Goal: Task Accomplishment & Management: Complete application form

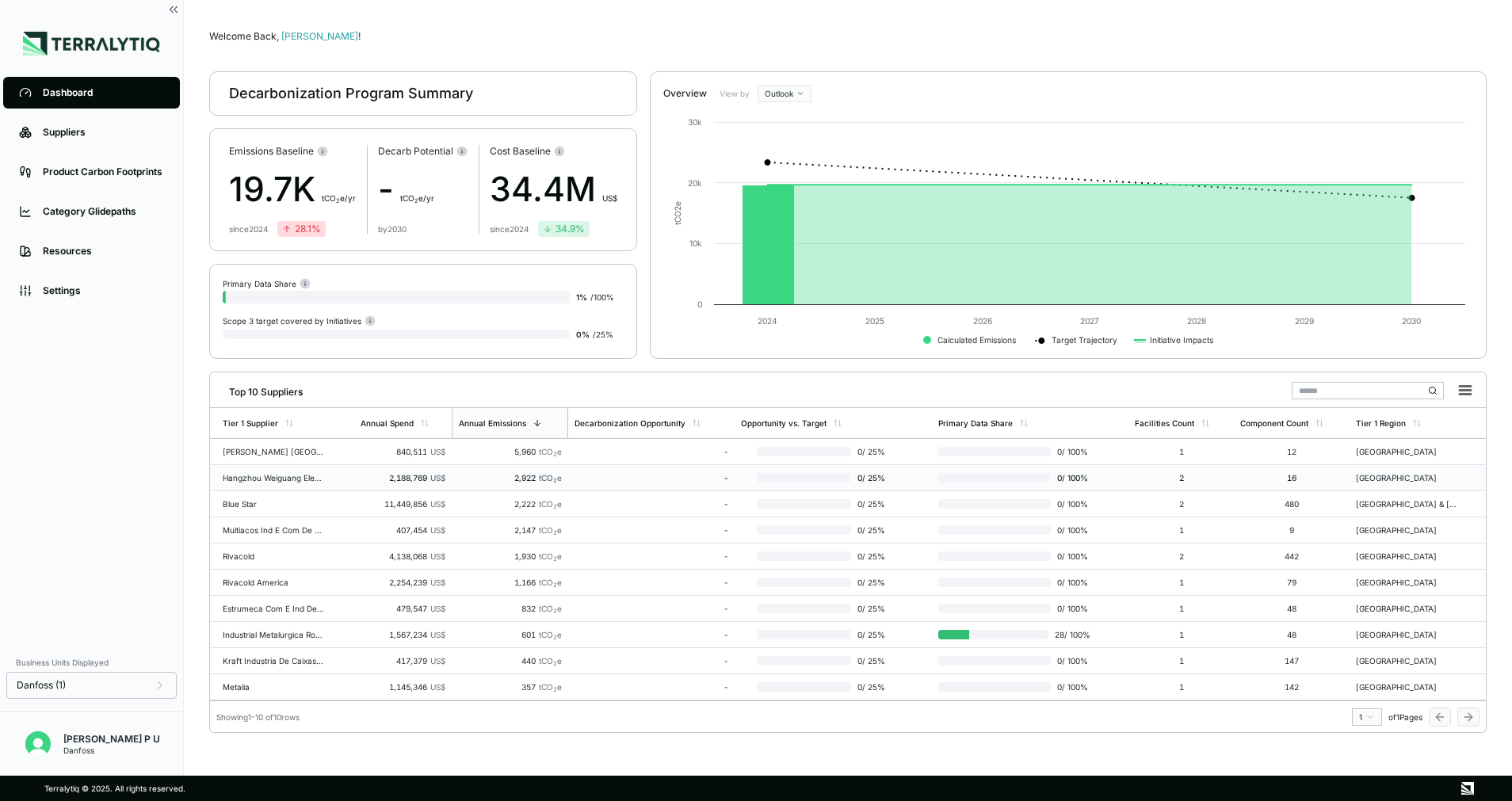
click at [384, 482] on td "2,188,769 US$" at bounding box center [402, 479] width 98 height 26
click at [283, 475] on div "Hangzhou Weiguang Electronic" at bounding box center [273, 481] width 101 height 19
click at [239, 487] on div "Hangzhou Weiguang Electronic" at bounding box center [273, 481] width 101 height 19
click at [70, 132] on div "Suppliers" at bounding box center [104, 132] width 121 height 12
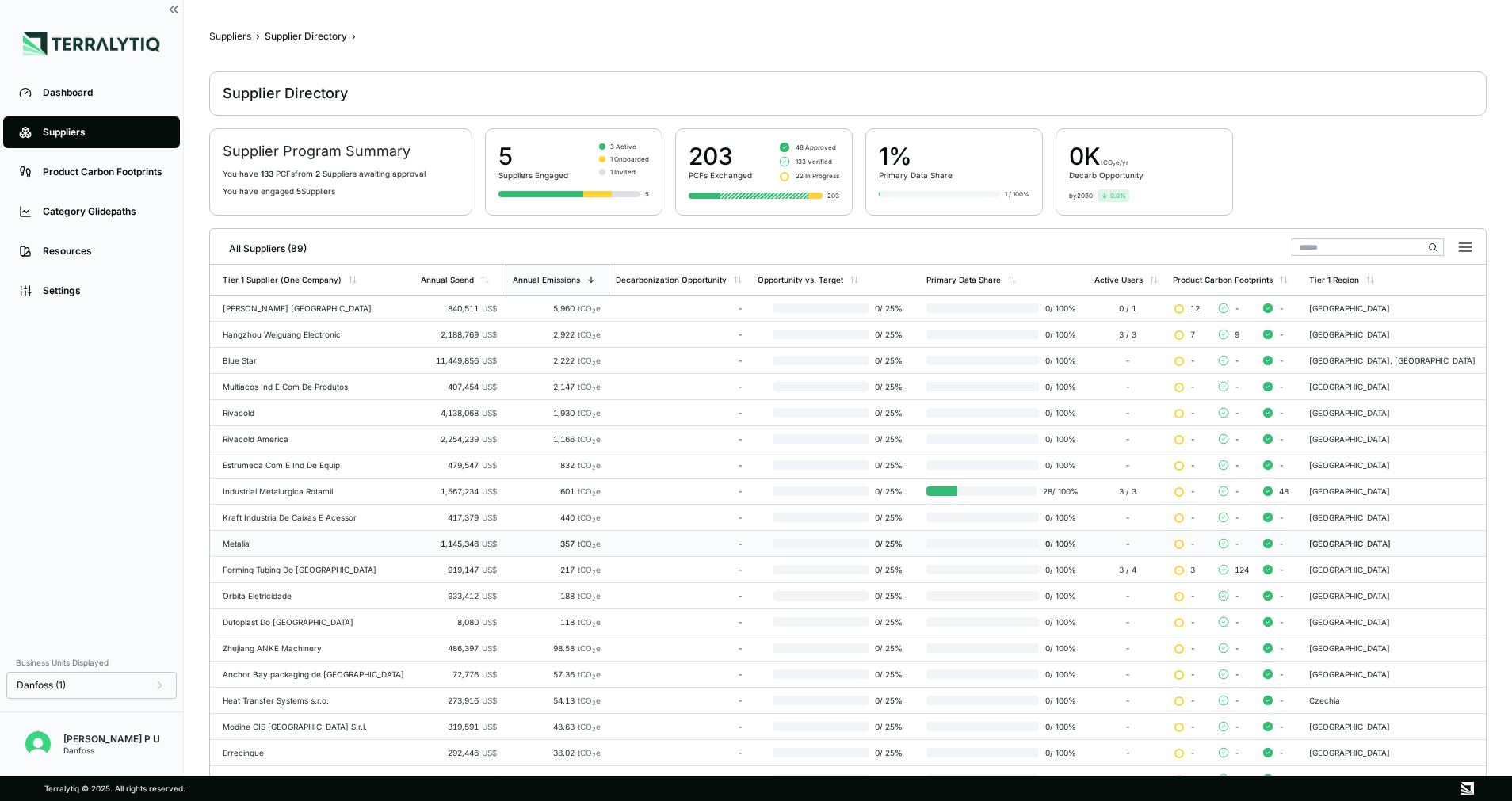
scroll to position [180, 0]
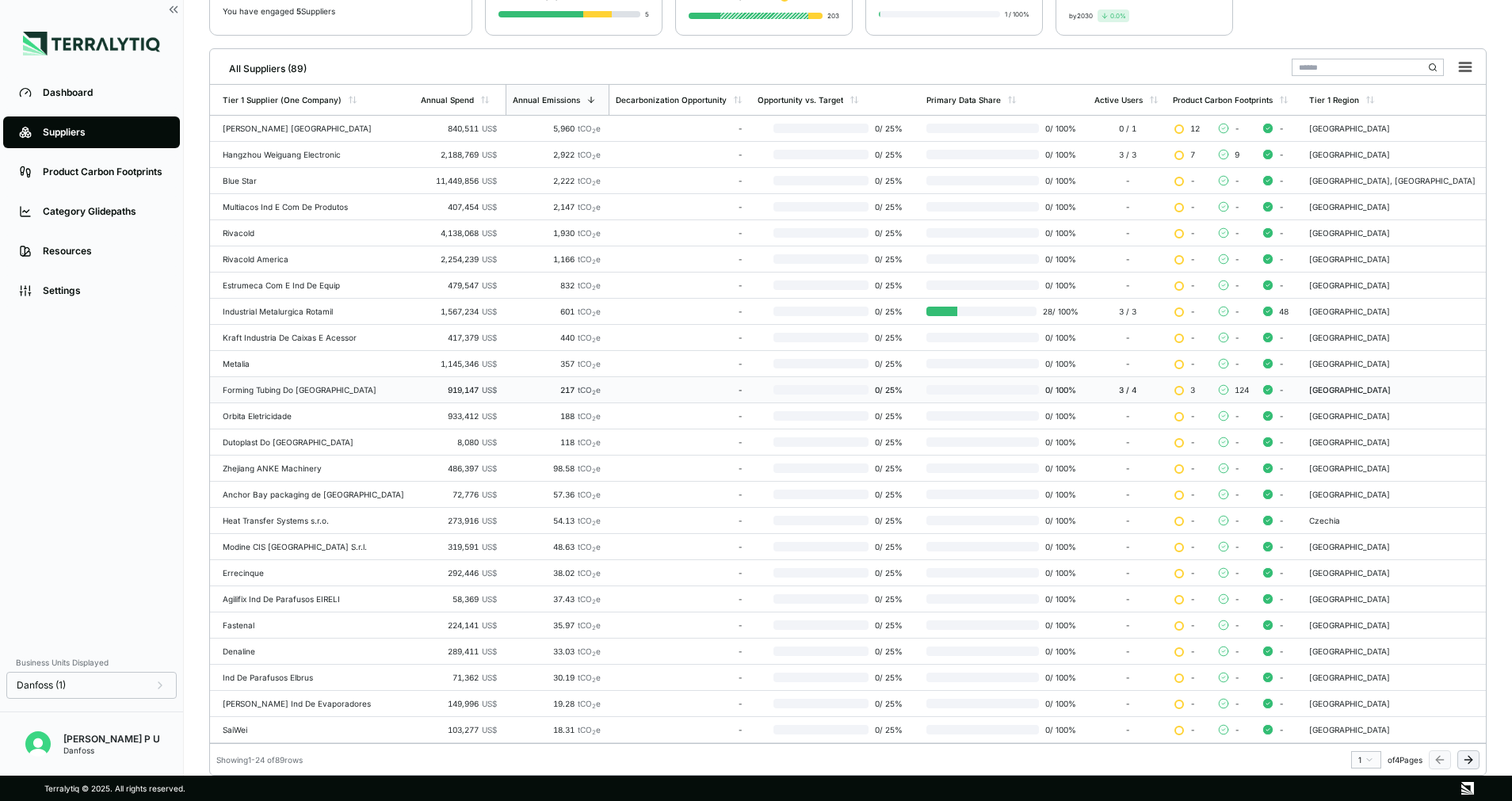
click at [323, 392] on div "Forming Tubing Do [GEOGRAPHIC_DATA]" at bounding box center [315, 390] width 186 height 10
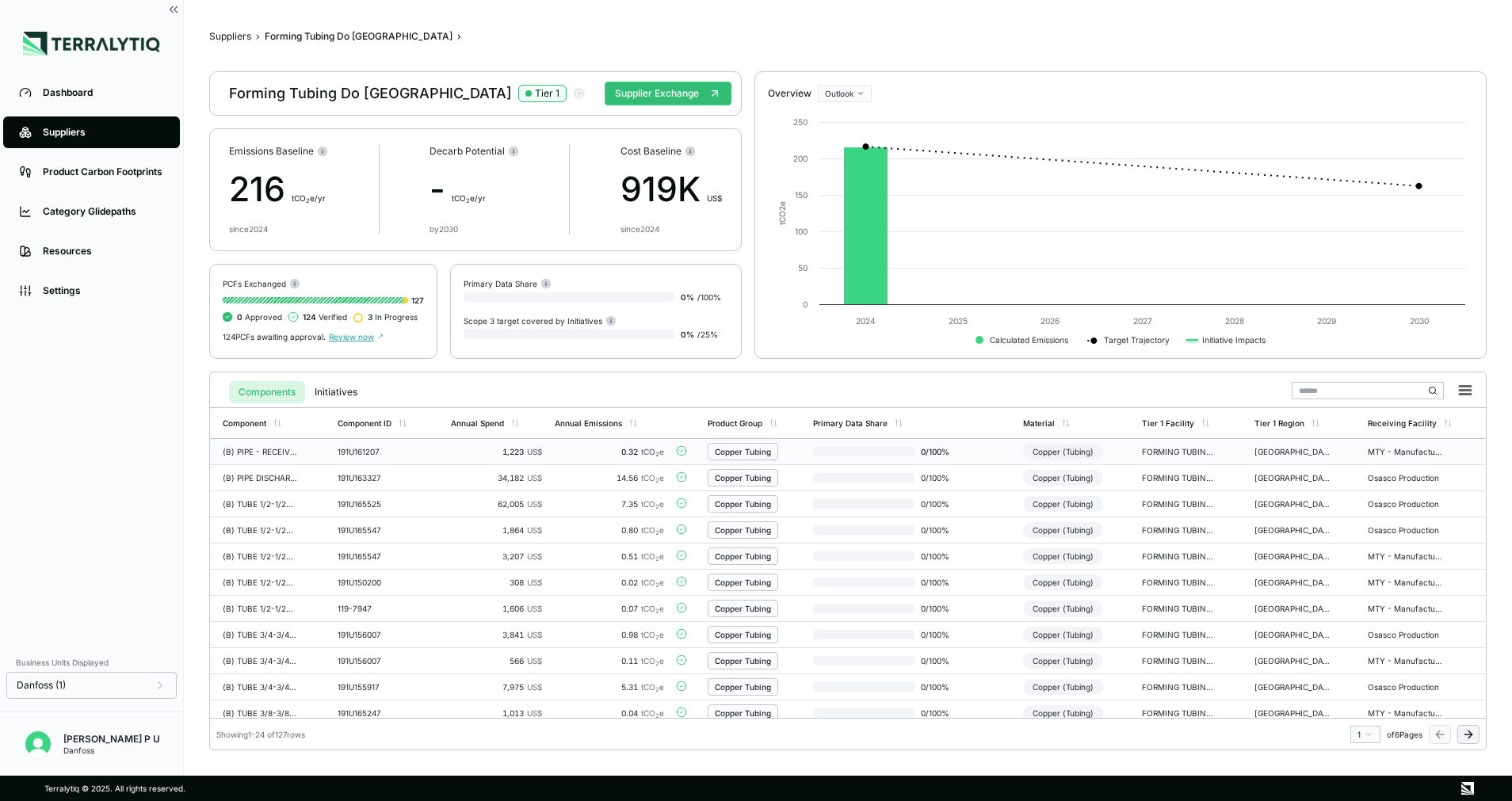
click at [603, 453] on div "0.32 tCO 2 e" at bounding box center [609, 452] width 109 height 10
click at [263, 452] on div "(B) PIPE - RECEIVER 14L MT125-160 MCHE" at bounding box center [261, 452] width 76 height 10
click at [622, 103] on button "Supplier Exchange" at bounding box center [668, 93] width 127 height 24
click at [688, 84] on button "Supplier Exchange" at bounding box center [668, 93] width 127 height 24
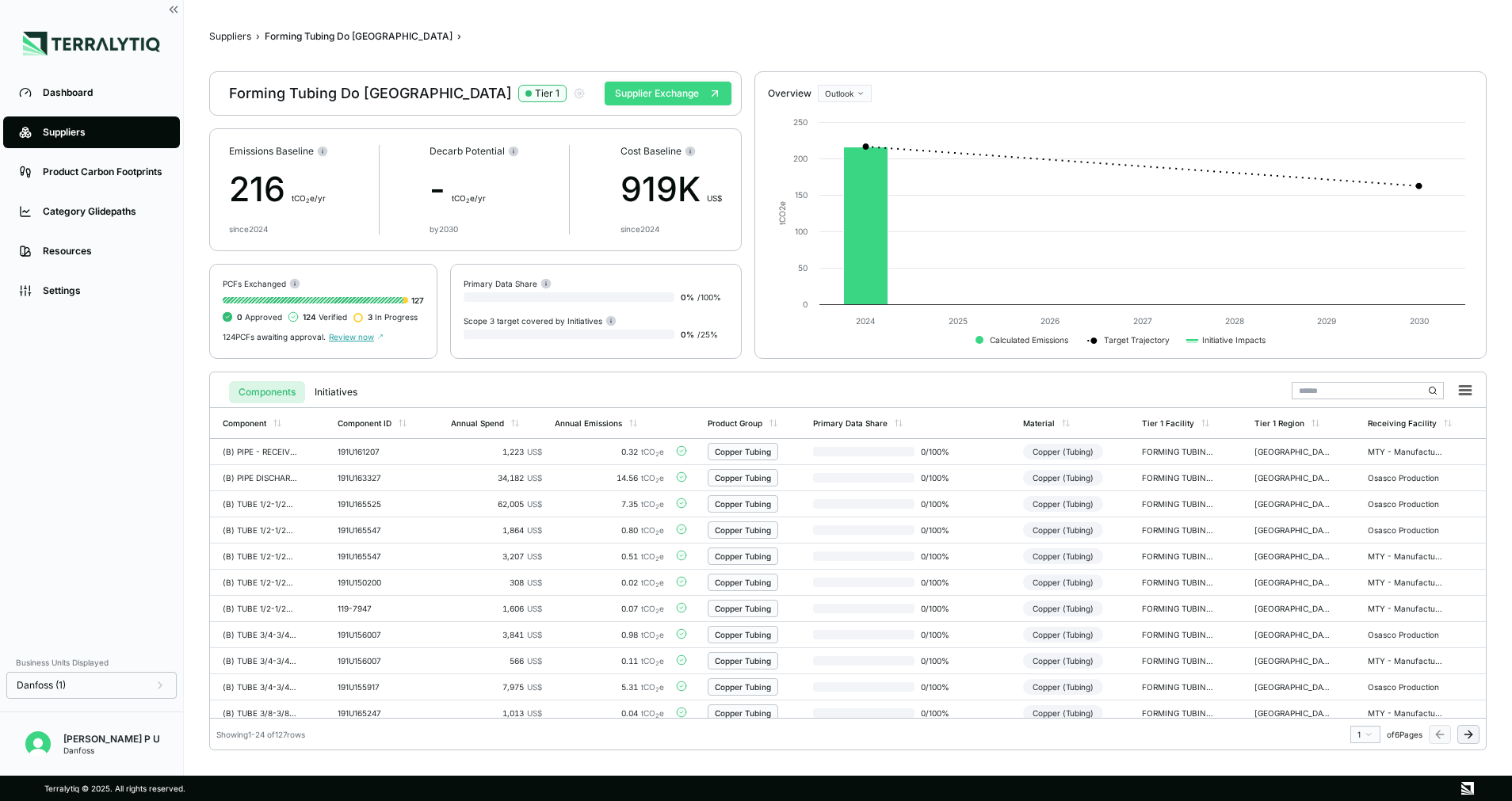
click at [658, 95] on button "Supplier Exchange" at bounding box center [668, 93] width 127 height 24
click at [644, 90] on button "Supplier Exchange" at bounding box center [668, 93] width 127 height 24
click at [807, 454] on td "0 / 100 %" at bounding box center [912, 452] width 210 height 26
click at [473, 453] on div "1,223 US$" at bounding box center [496, 452] width 92 height 10
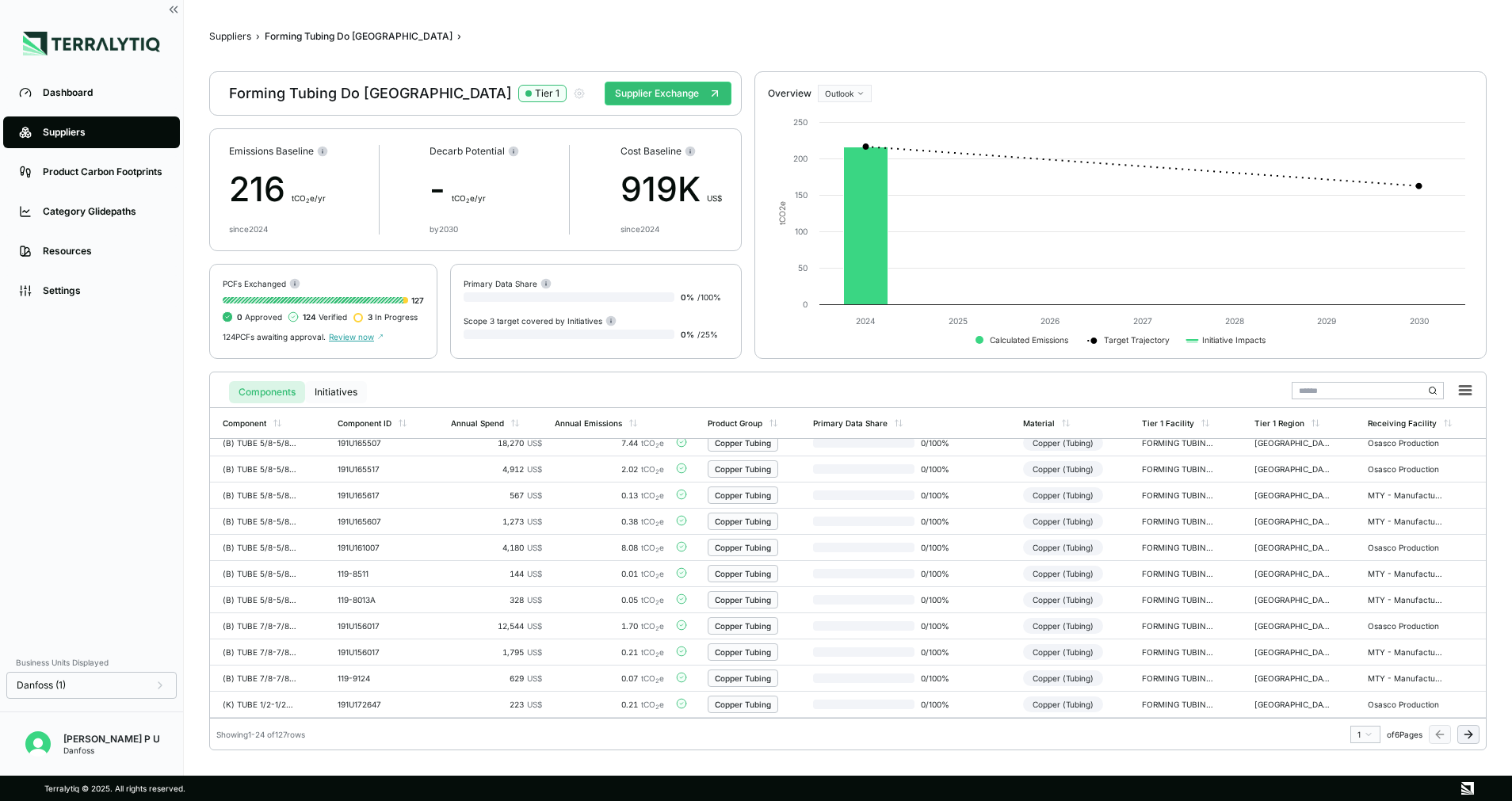
click at [334, 384] on button "Initiatives" at bounding box center [336, 392] width 62 height 22
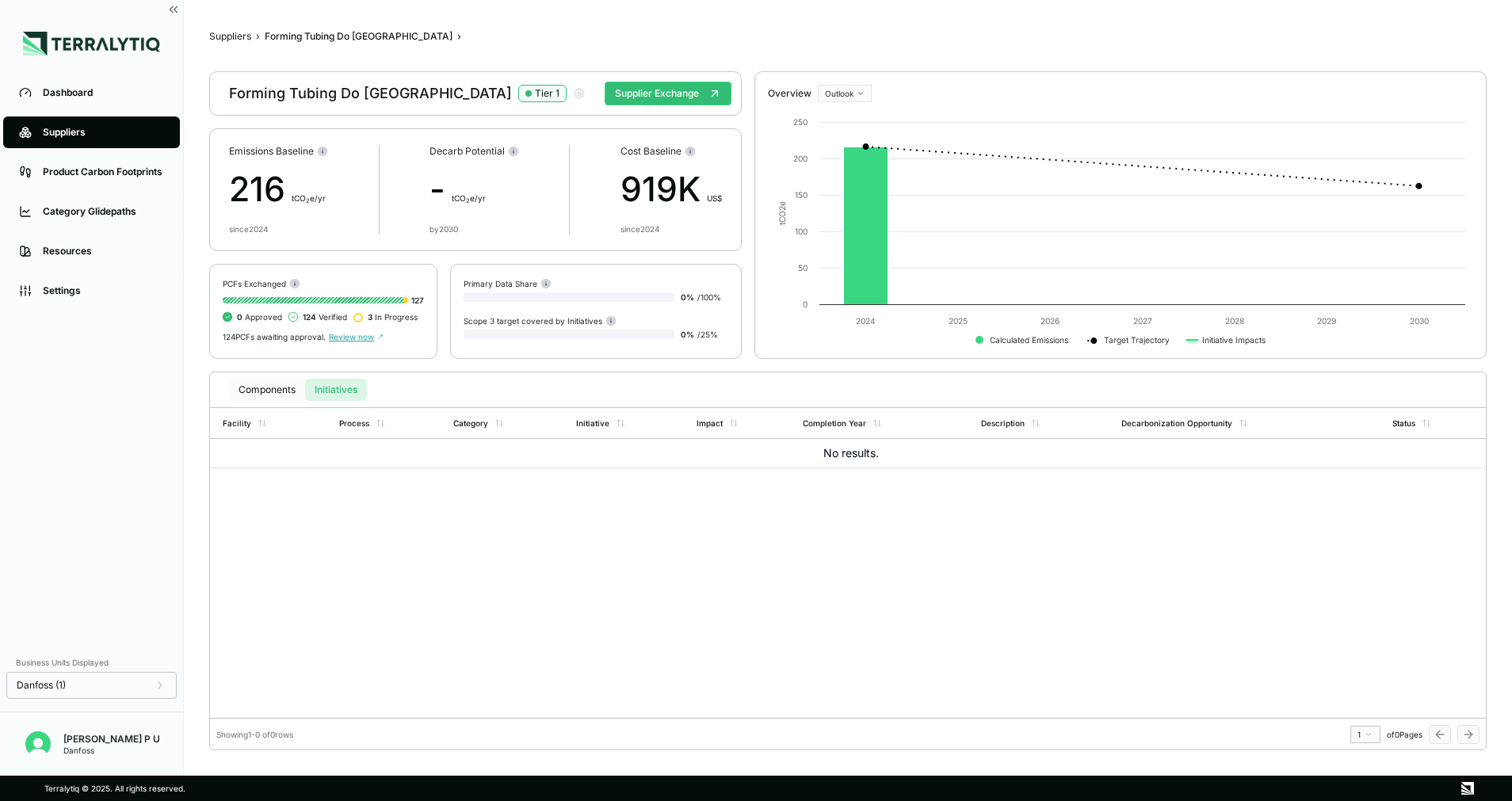
click at [271, 395] on button "Components" at bounding box center [267, 389] width 76 height 22
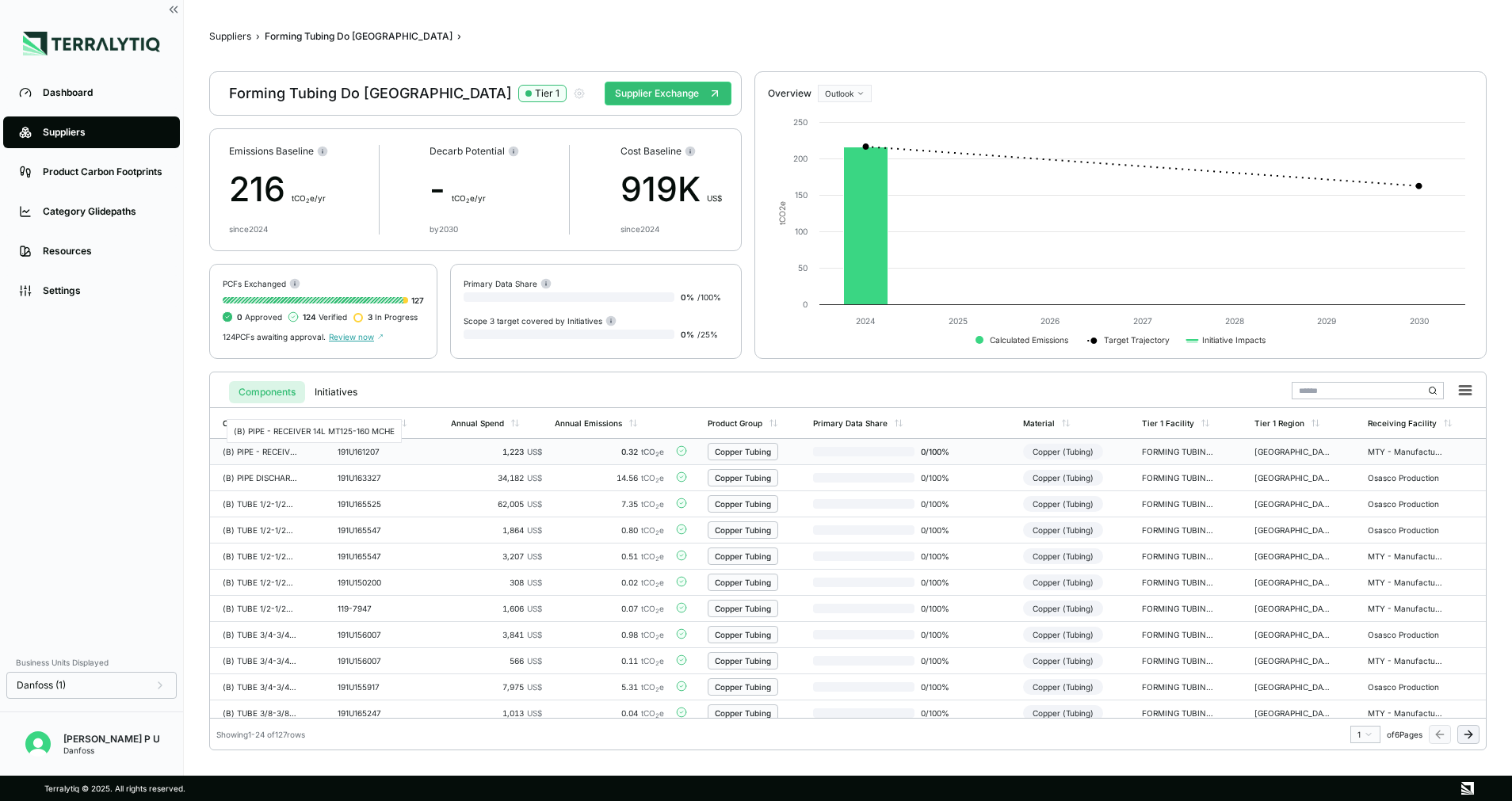
click at [273, 454] on div "(B) PIPE - RECEIVER 14L MT125-160 MCHE" at bounding box center [261, 452] width 76 height 10
click at [624, 91] on button "Supplier Exchange" at bounding box center [668, 93] width 127 height 24
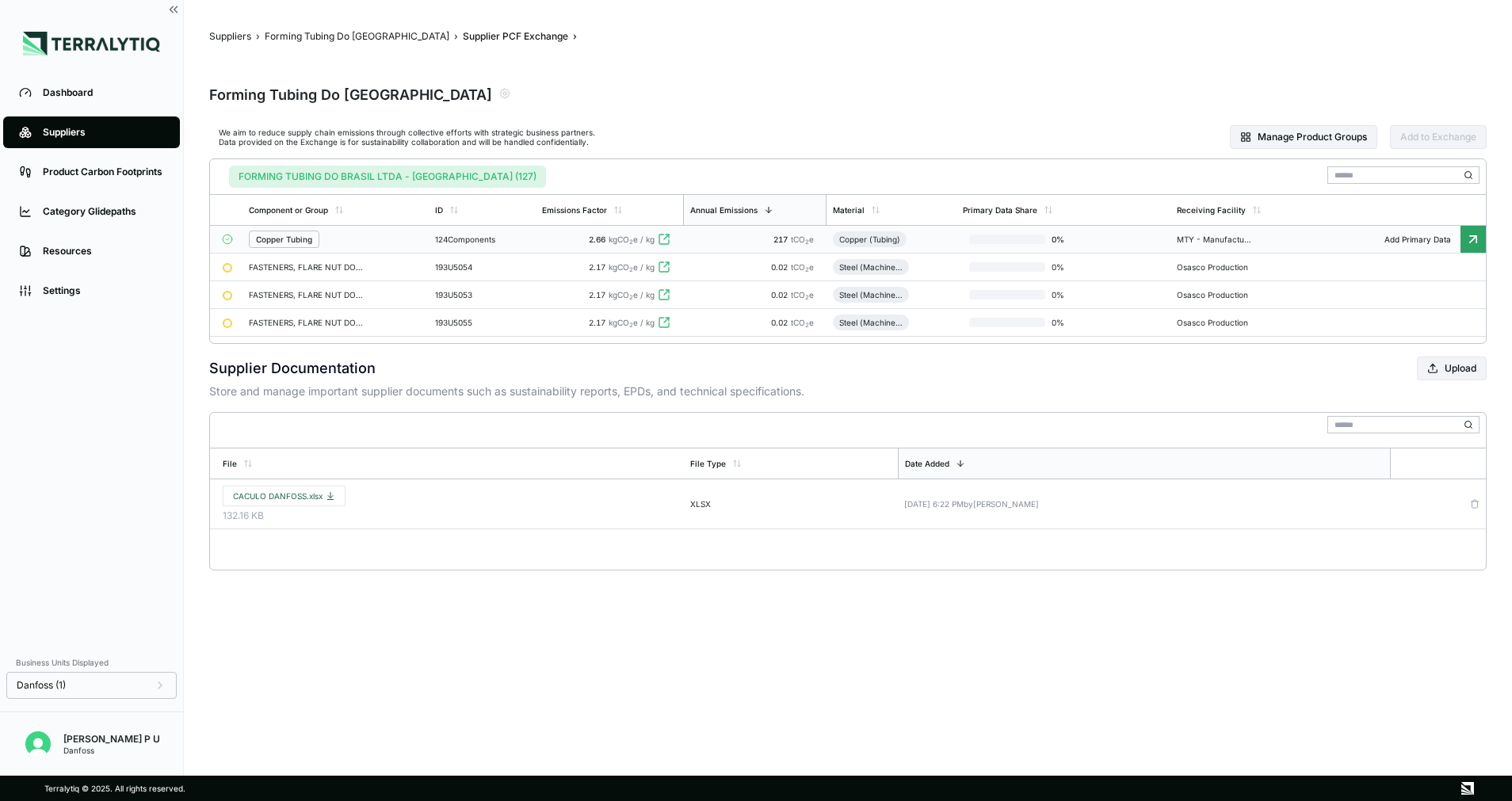
click at [402, 235] on div "Copper Tubing" at bounding box center [335, 239] width 173 height 18
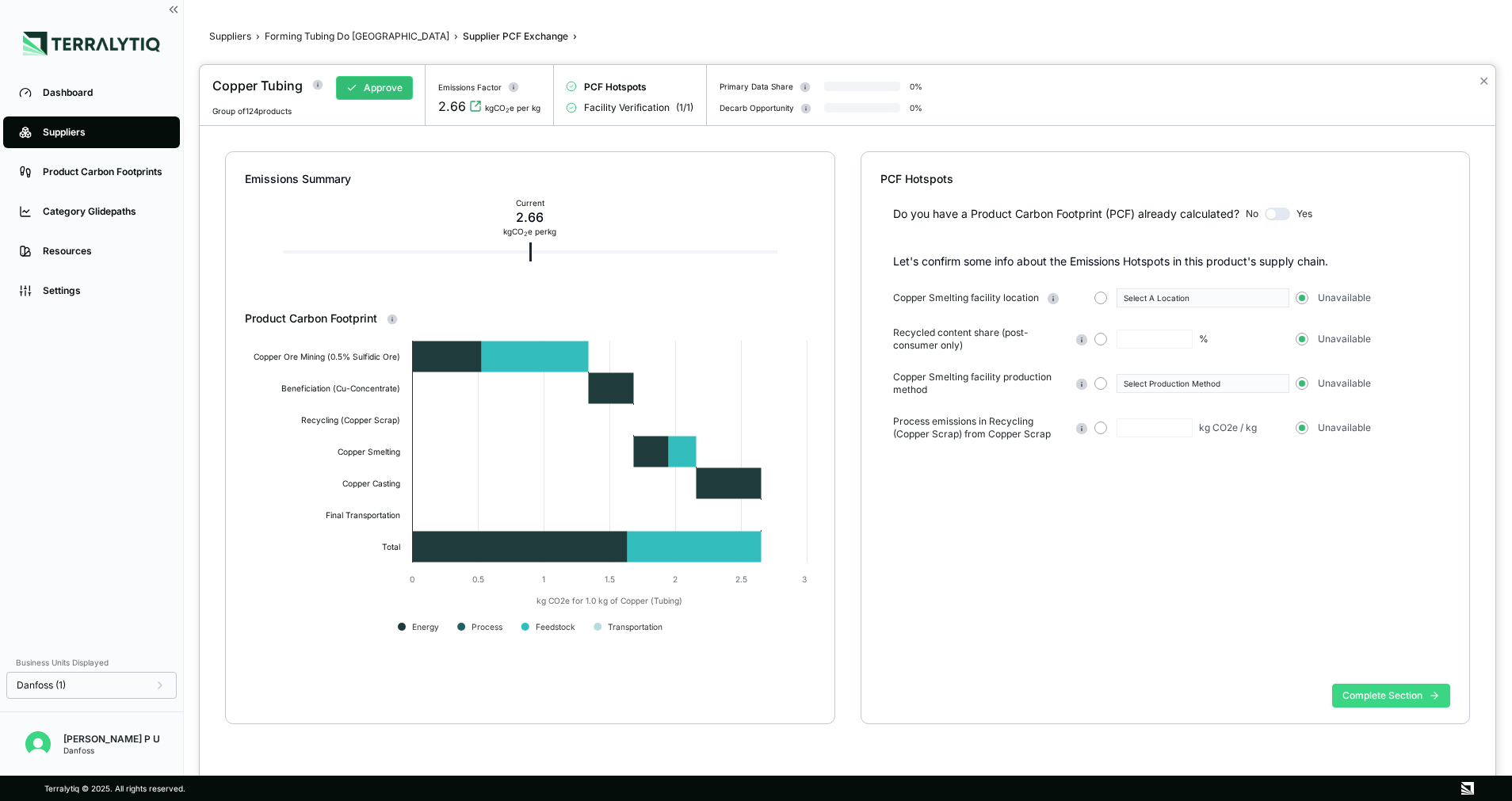
click at [1411, 694] on button "Complete Section" at bounding box center [1391, 695] width 118 height 24
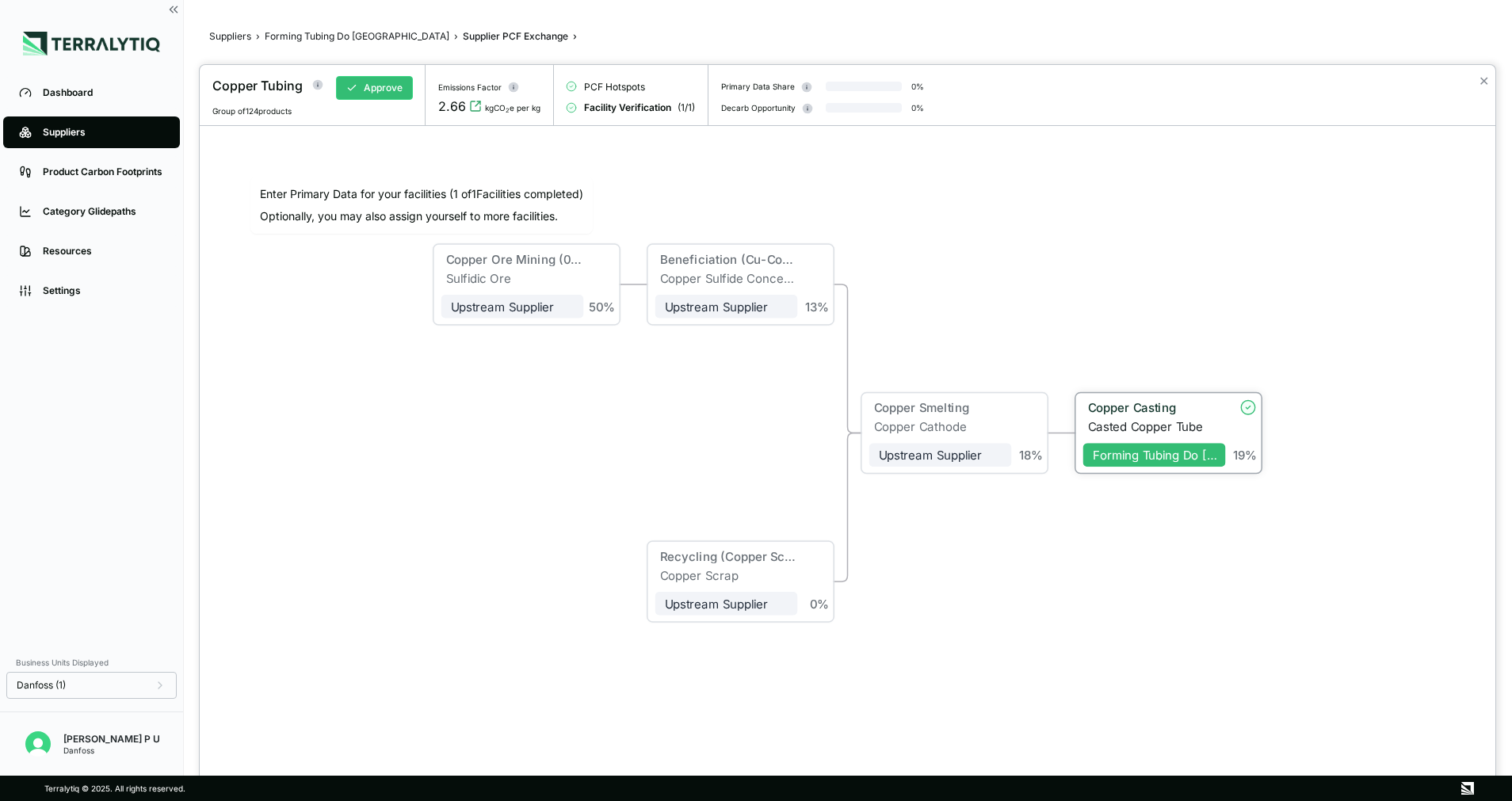
click at [1189, 414] on div "Copper Casting" at bounding box center [1152, 408] width 128 height 14
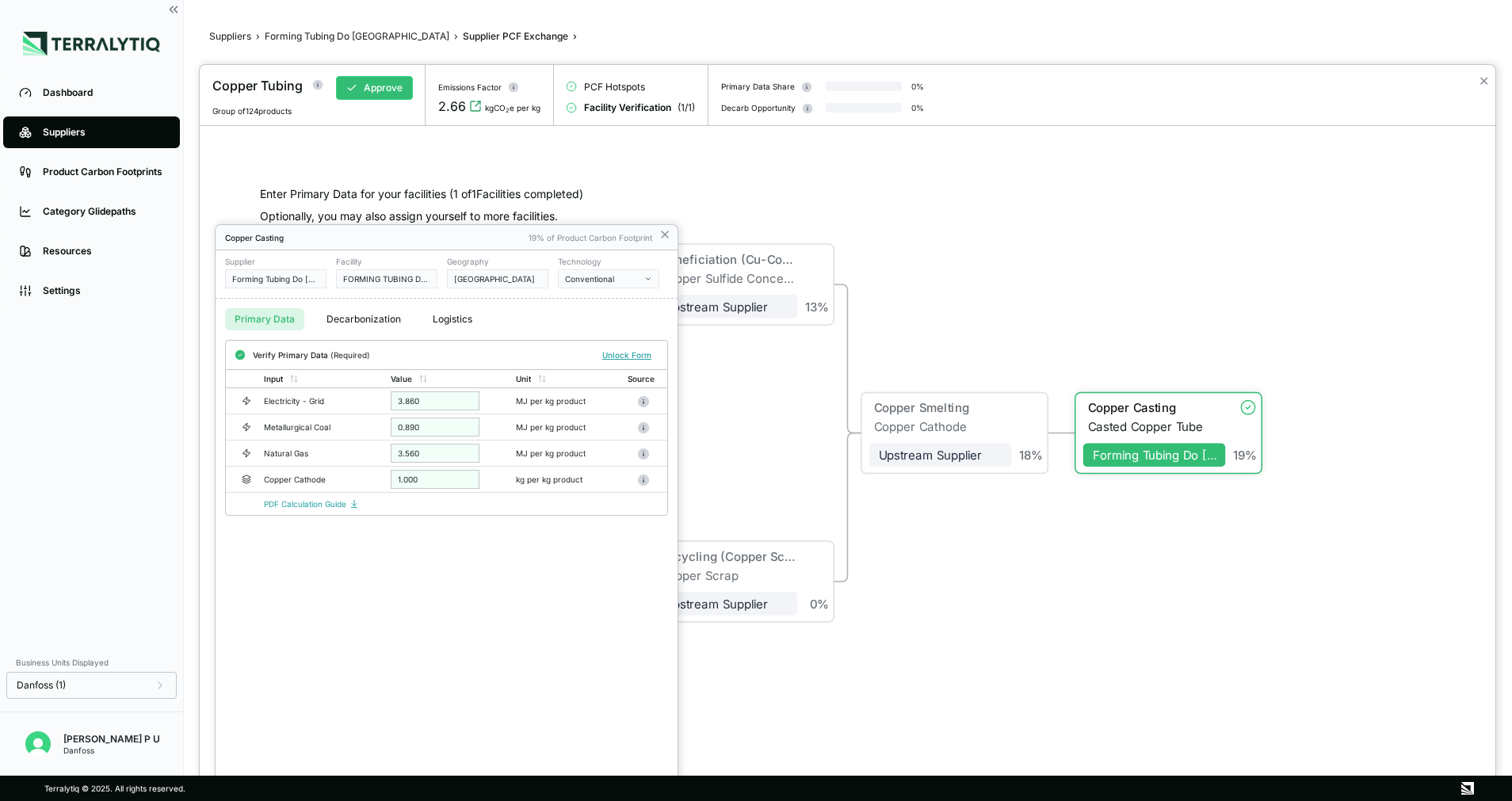
click at [378, 323] on button "Decarbonization" at bounding box center [363, 319] width 93 height 22
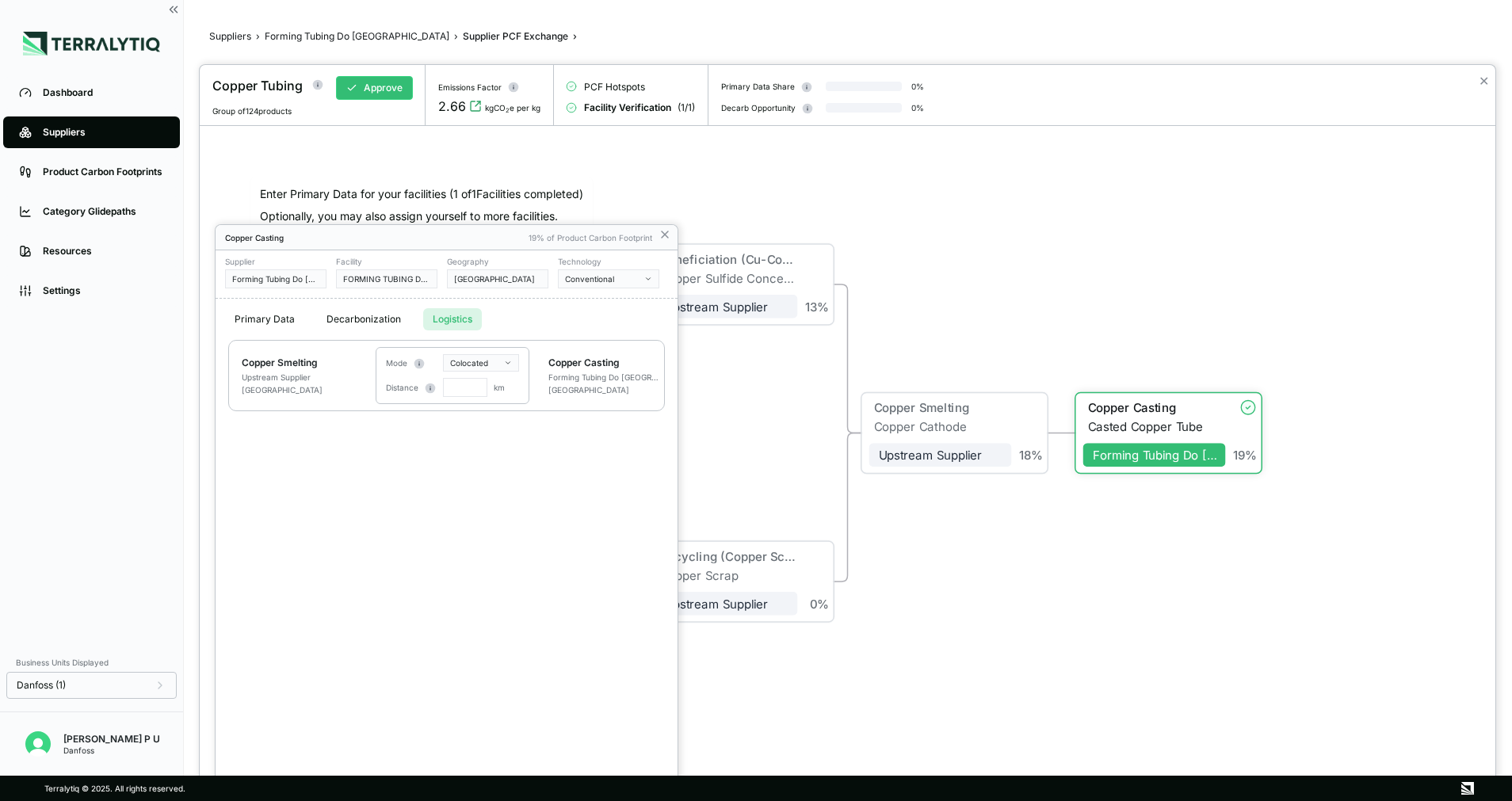
click at [478, 320] on button "Logistics" at bounding box center [452, 319] width 59 height 22
click at [246, 314] on button "Primary Data" at bounding box center [265, 319] width 79 height 22
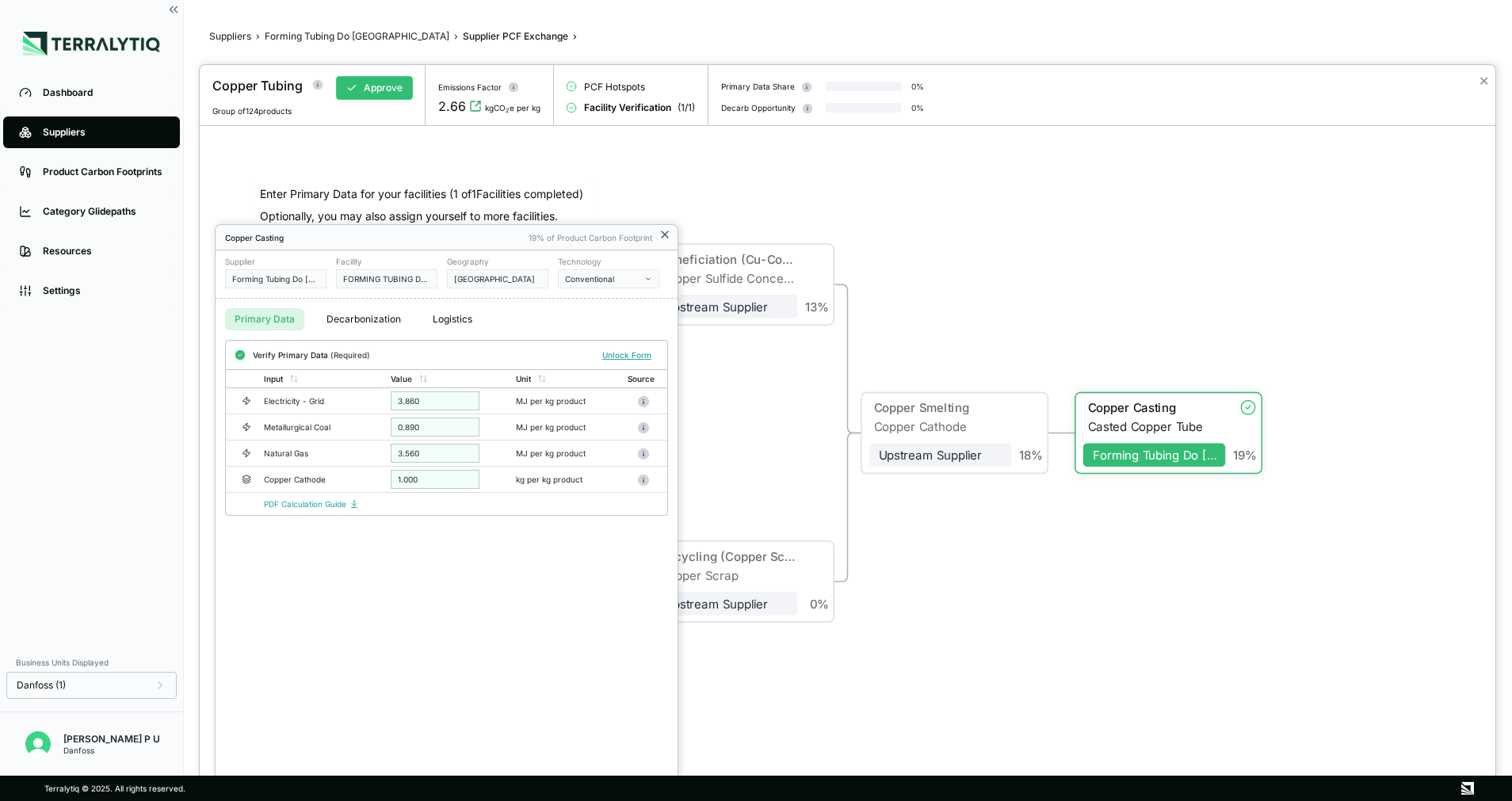
click at [664, 235] on icon at bounding box center [664, 234] width 12 height 12
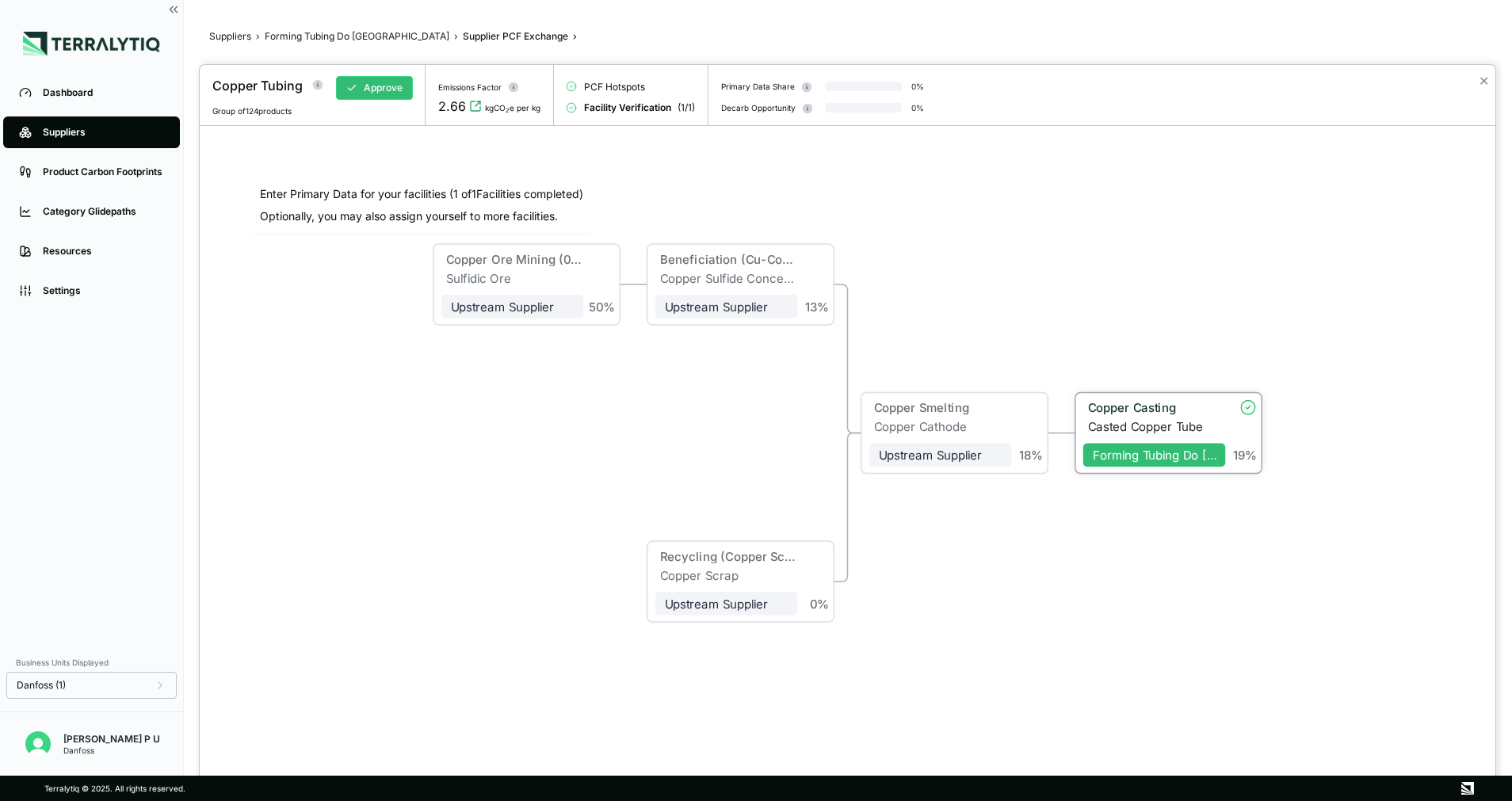
click at [1121, 409] on div "Copper Casting" at bounding box center [1152, 408] width 128 height 14
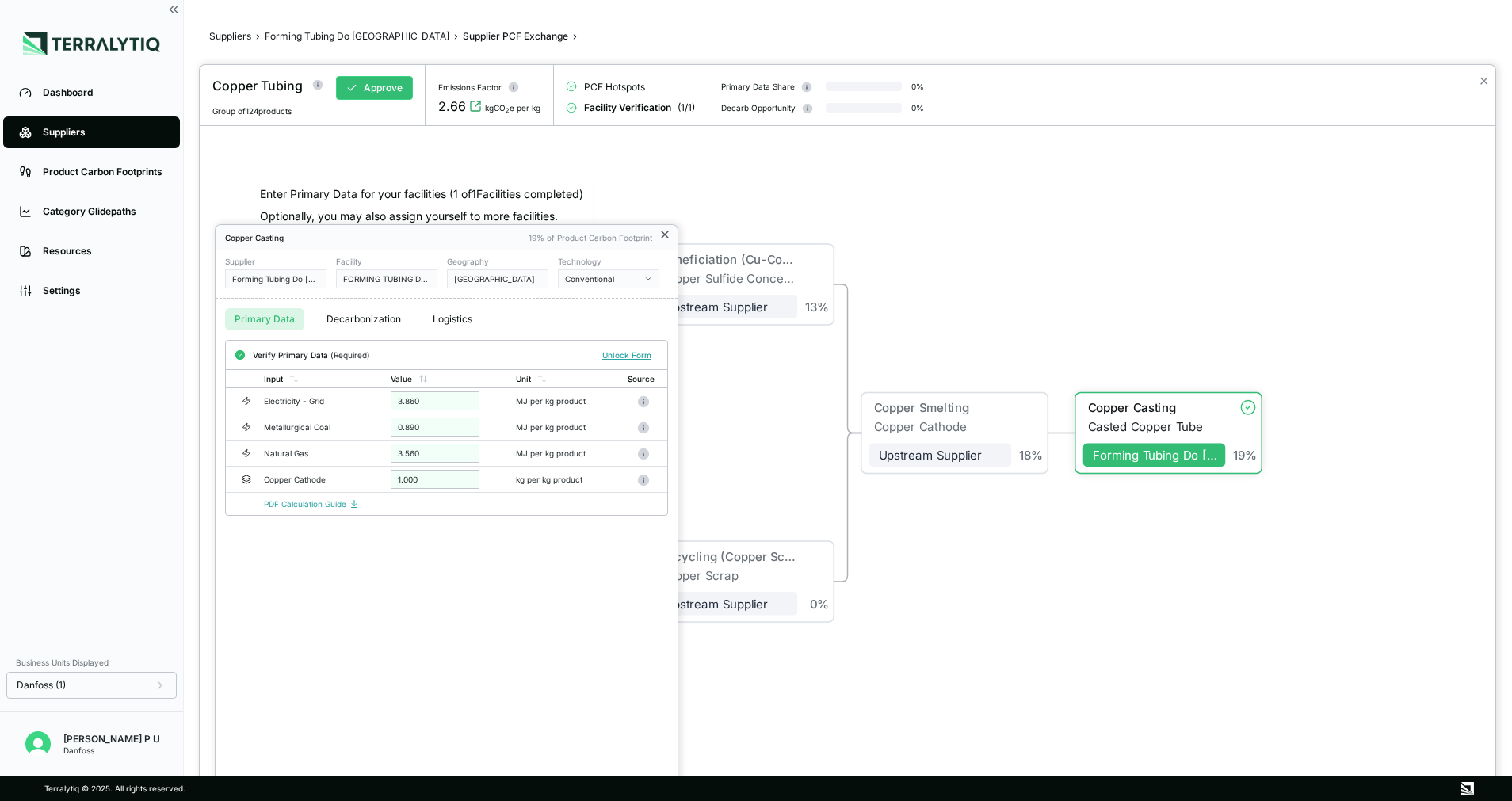
click at [665, 233] on icon at bounding box center [664, 234] width 12 height 12
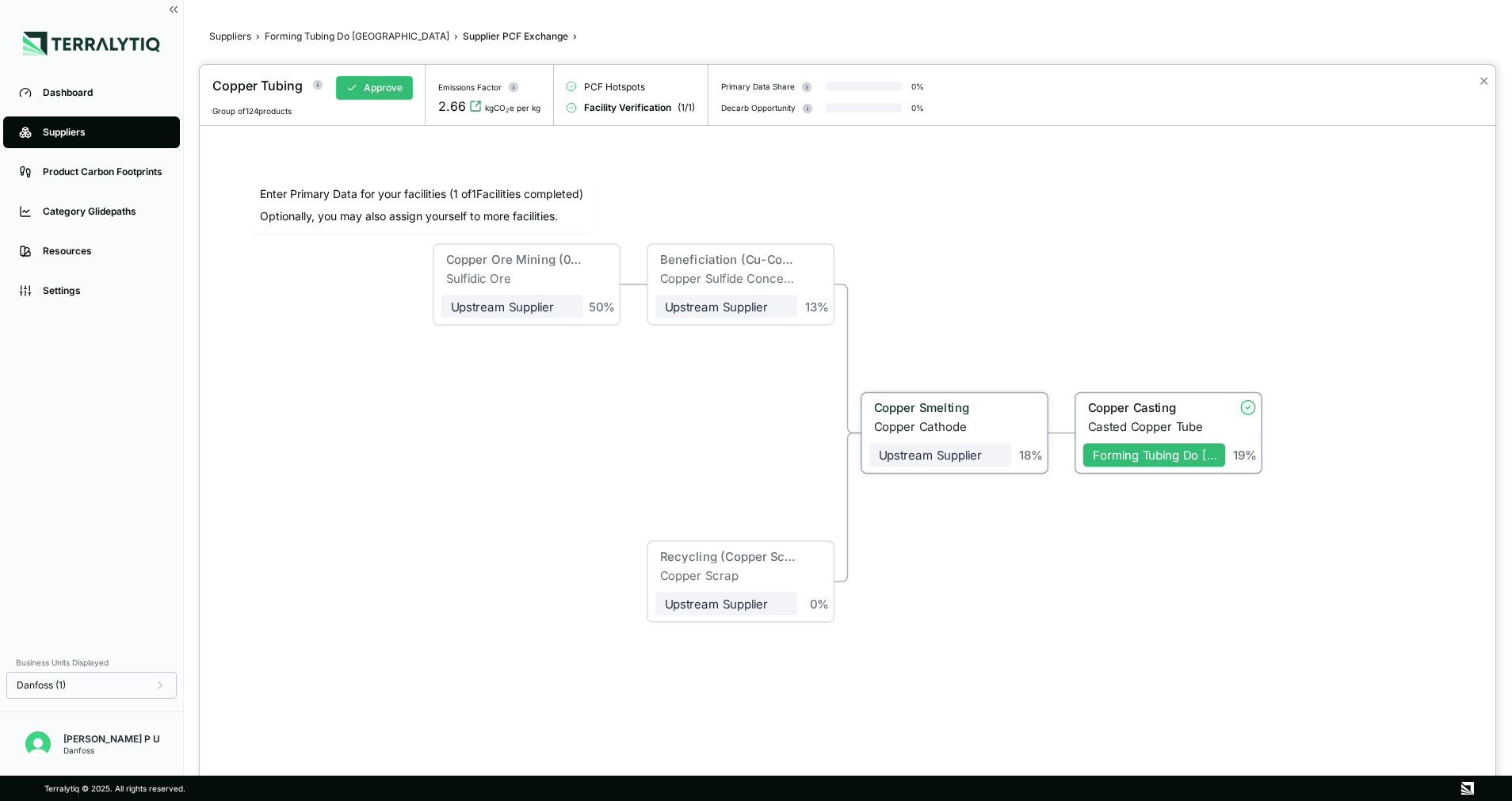
click at [892, 402] on div "Copper Smelting" at bounding box center [938, 408] width 128 height 14
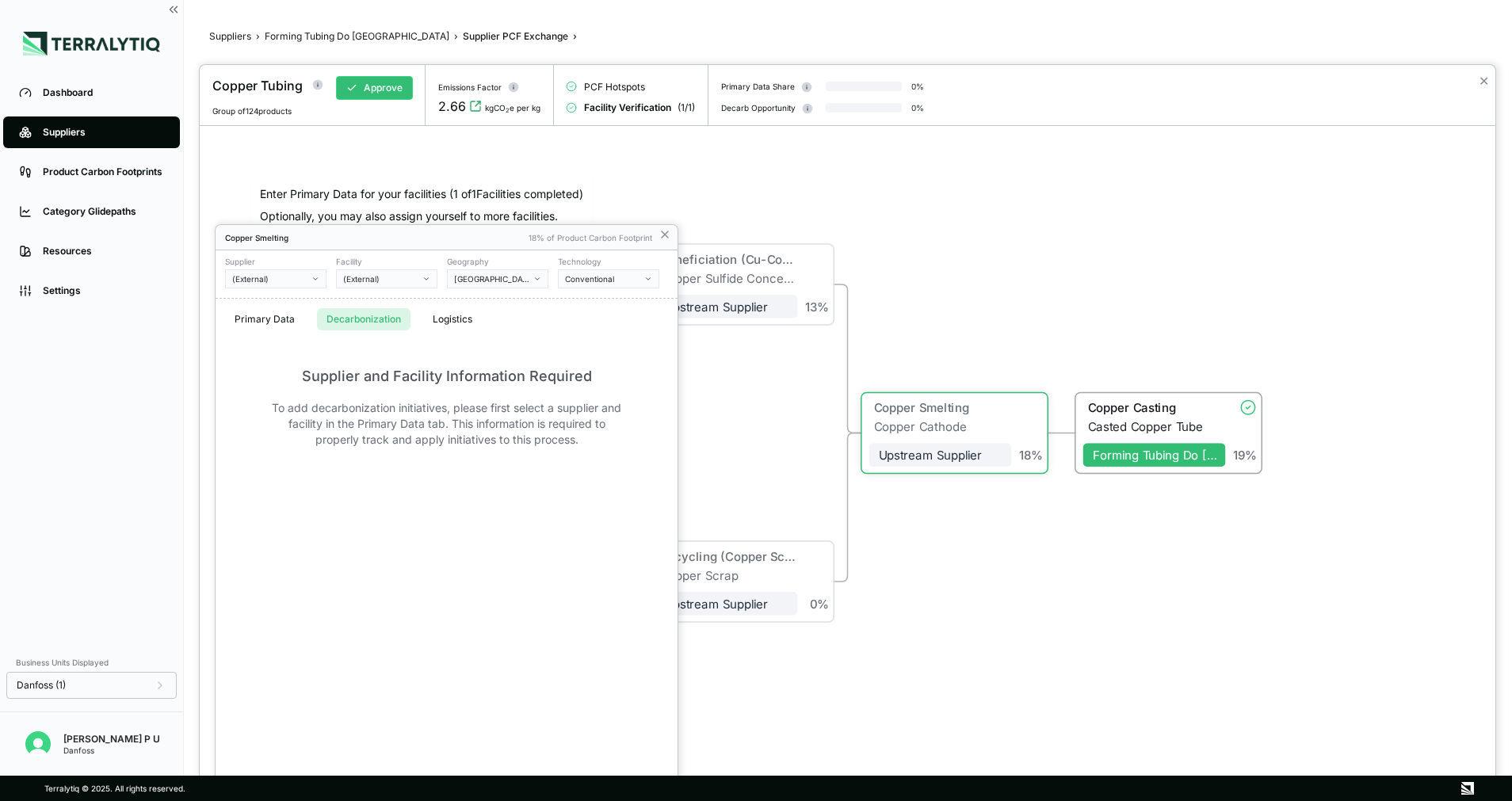
click at [356, 319] on button "Decarbonization" at bounding box center [363, 319] width 93 height 22
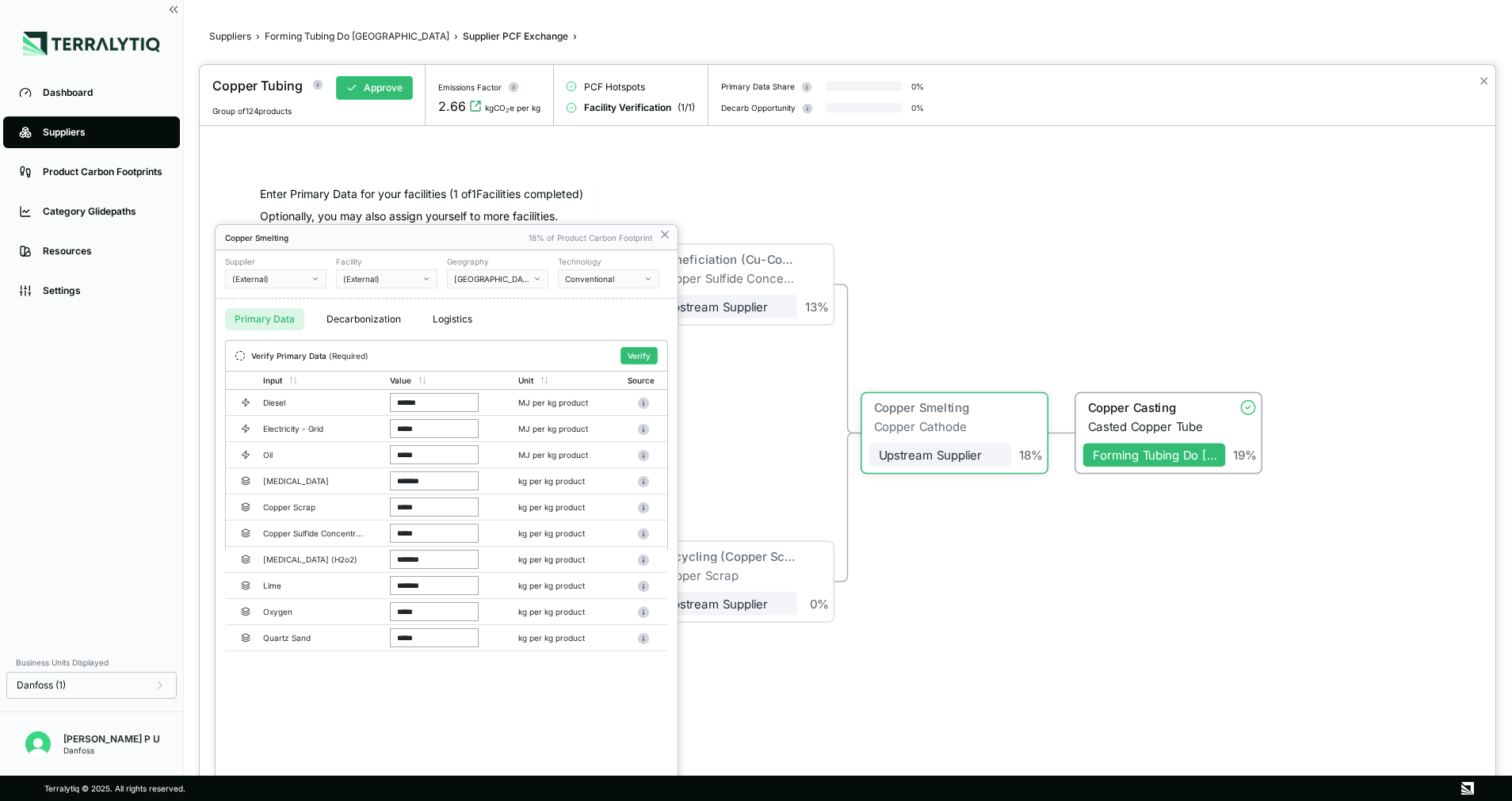
click at [268, 314] on button "Primary Data" at bounding box center [265, 319] width 79 height 22
click at [664, 234] on icon at bounding box center [664, 234] width 12 height 12
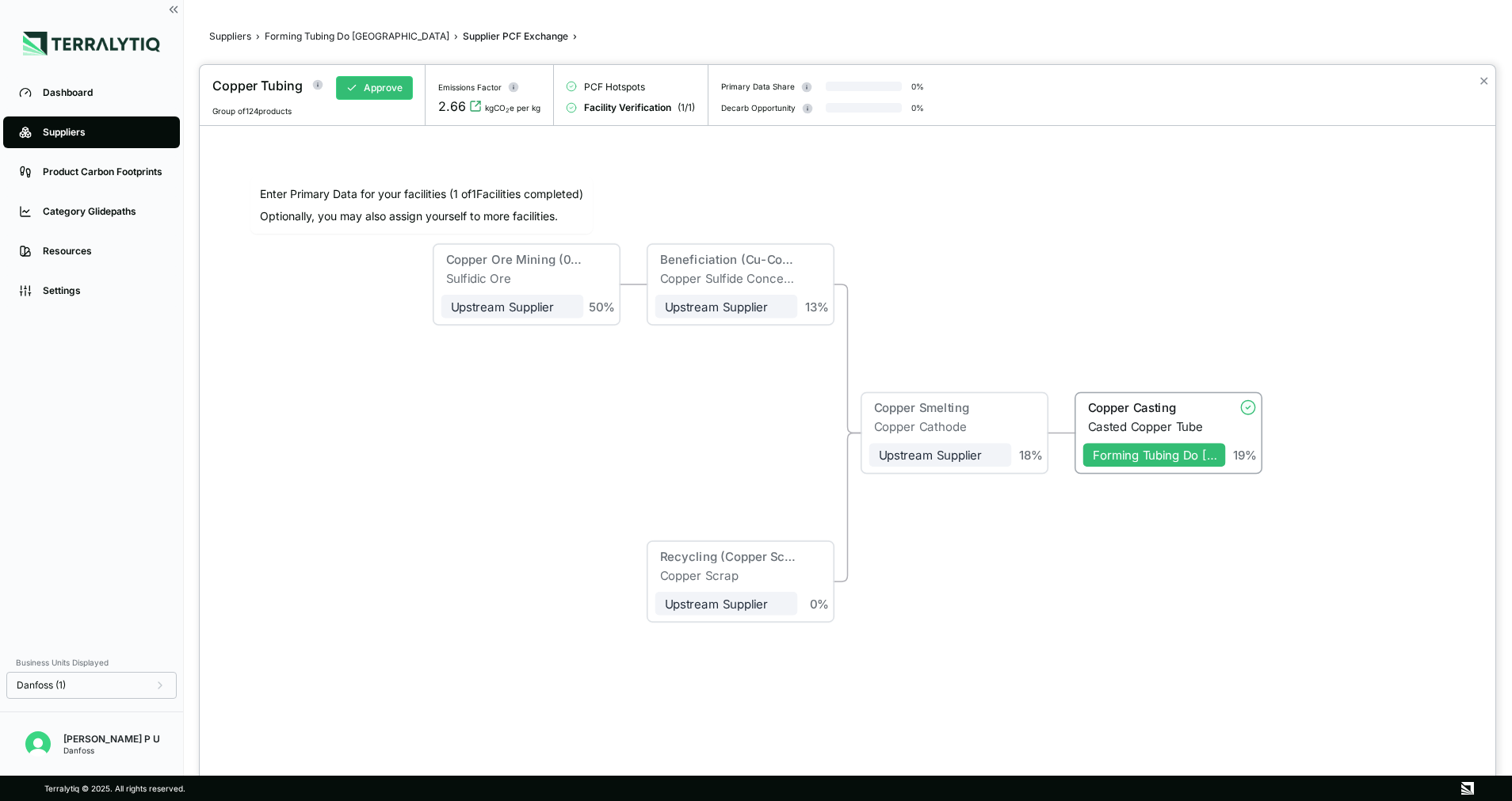
click at [348, 43] on div at bounding box center [756, 400] width 1512 height 801
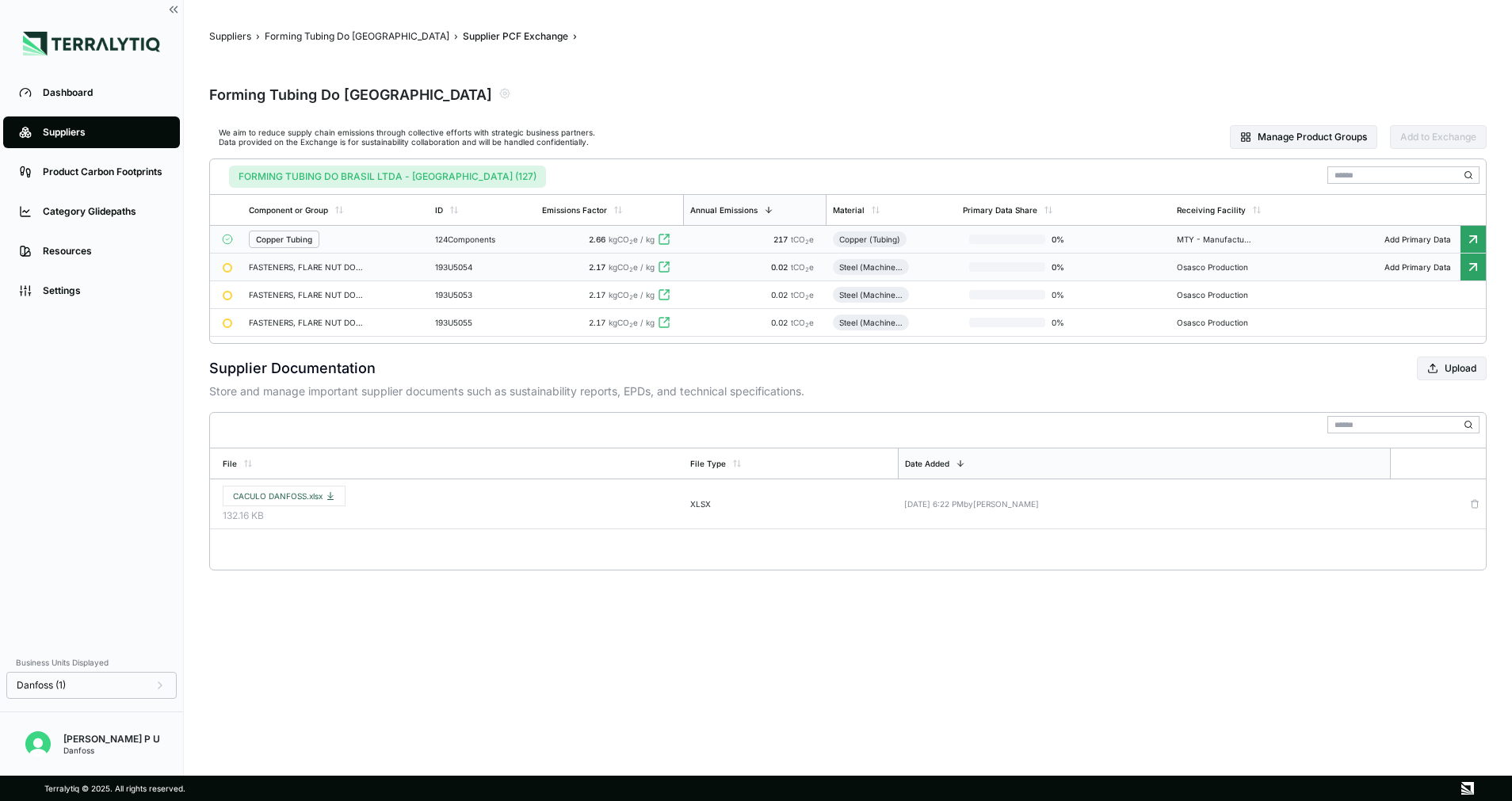
click at [406, 272] on td "FASTENERS, FLARE NUT DOUBLE REFRIG. 1/2" at bounding box center [336, 268] width 187 height 28
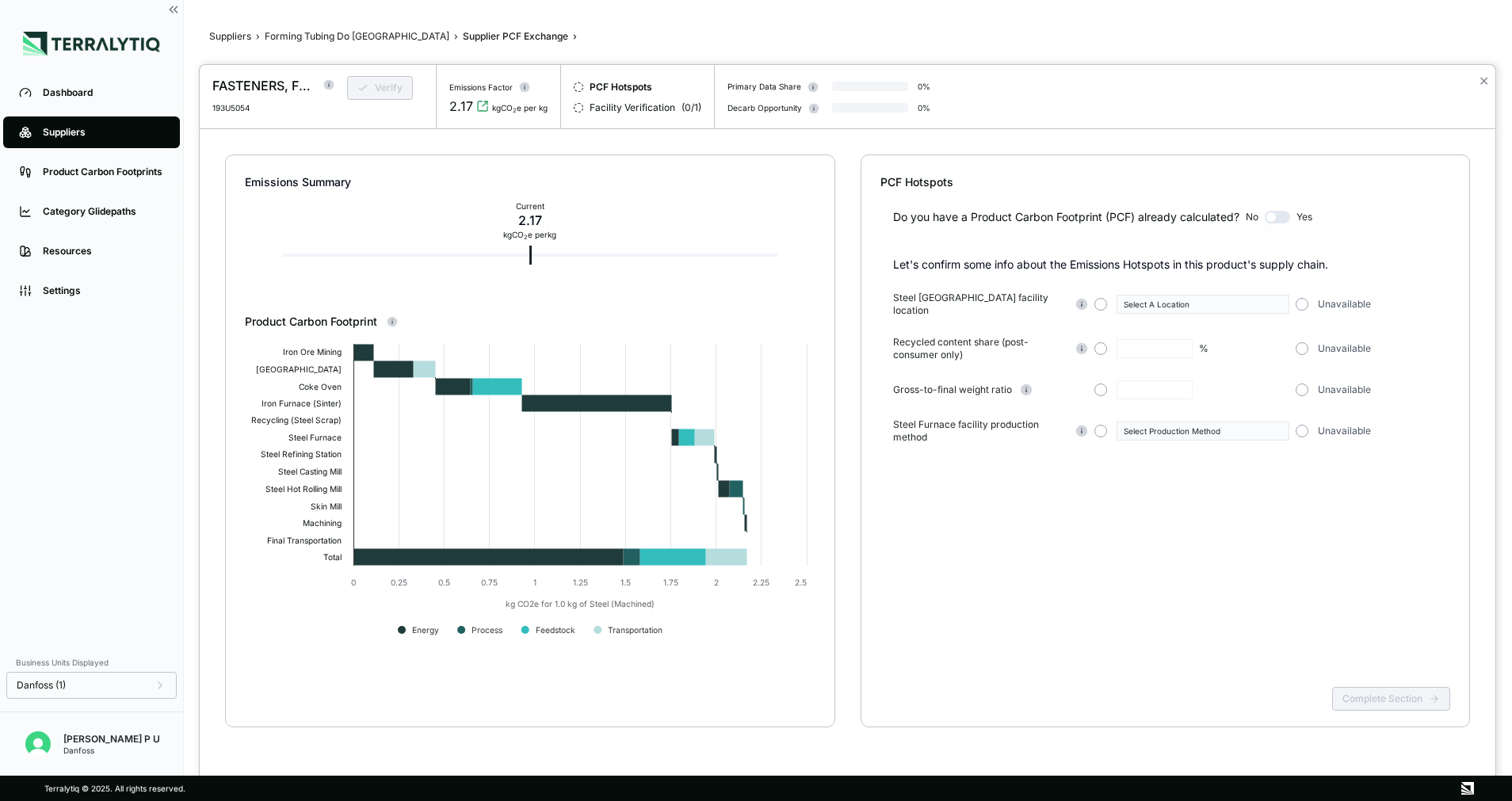
click at [324, 38] on div at bounding box center [756, 400] width 1512 height 801
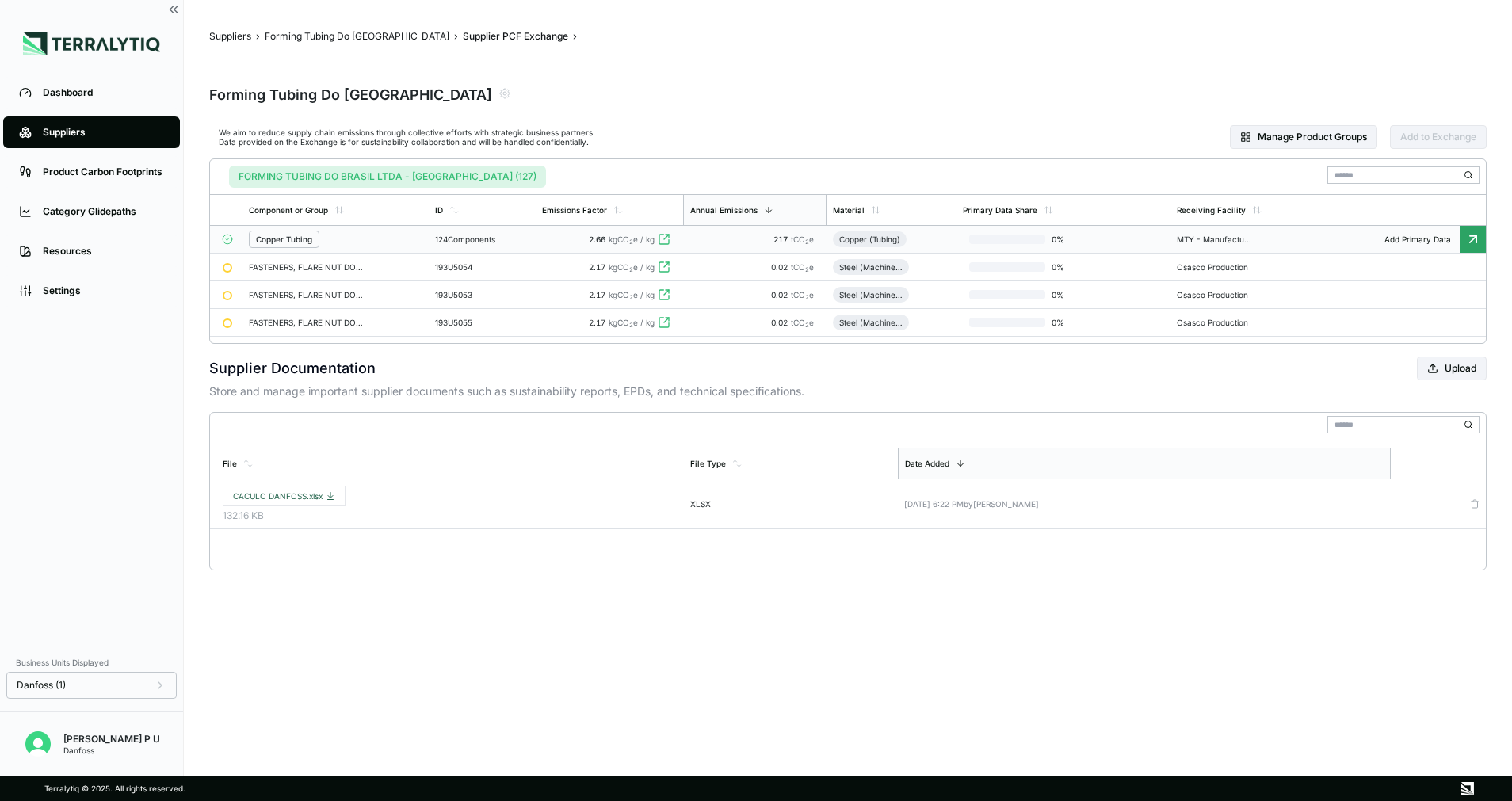
click at [349, 237] on div "Copper Tubing" at bounding box center [335, 239] width 173 height 18
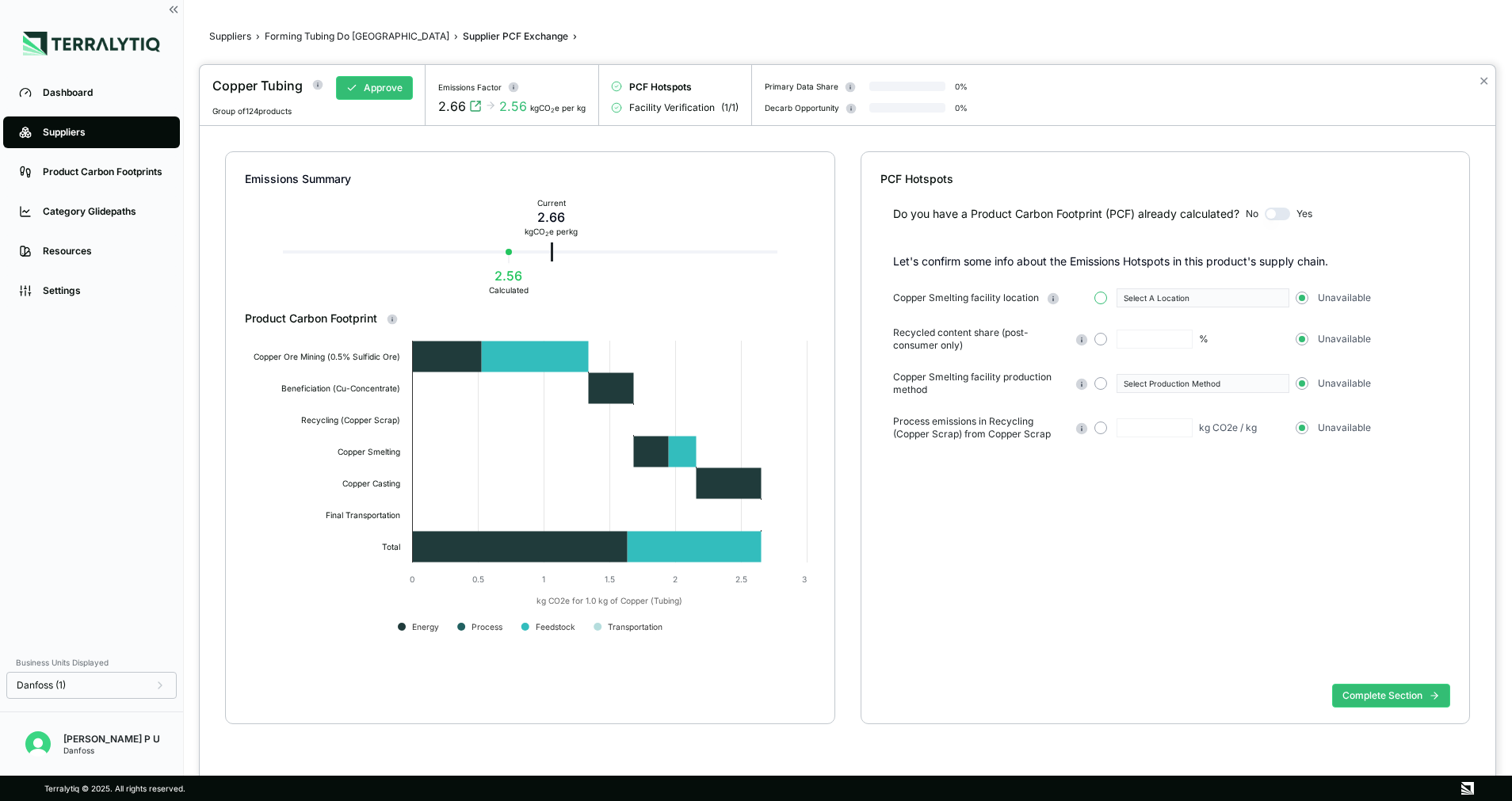
click at [1102, 295] on button "button" at bounding box center [1100, 298] width 12 height 12
click at [1156, 300] on div "Select A Location" at bounding box center [1197, 298] width 147 height 10
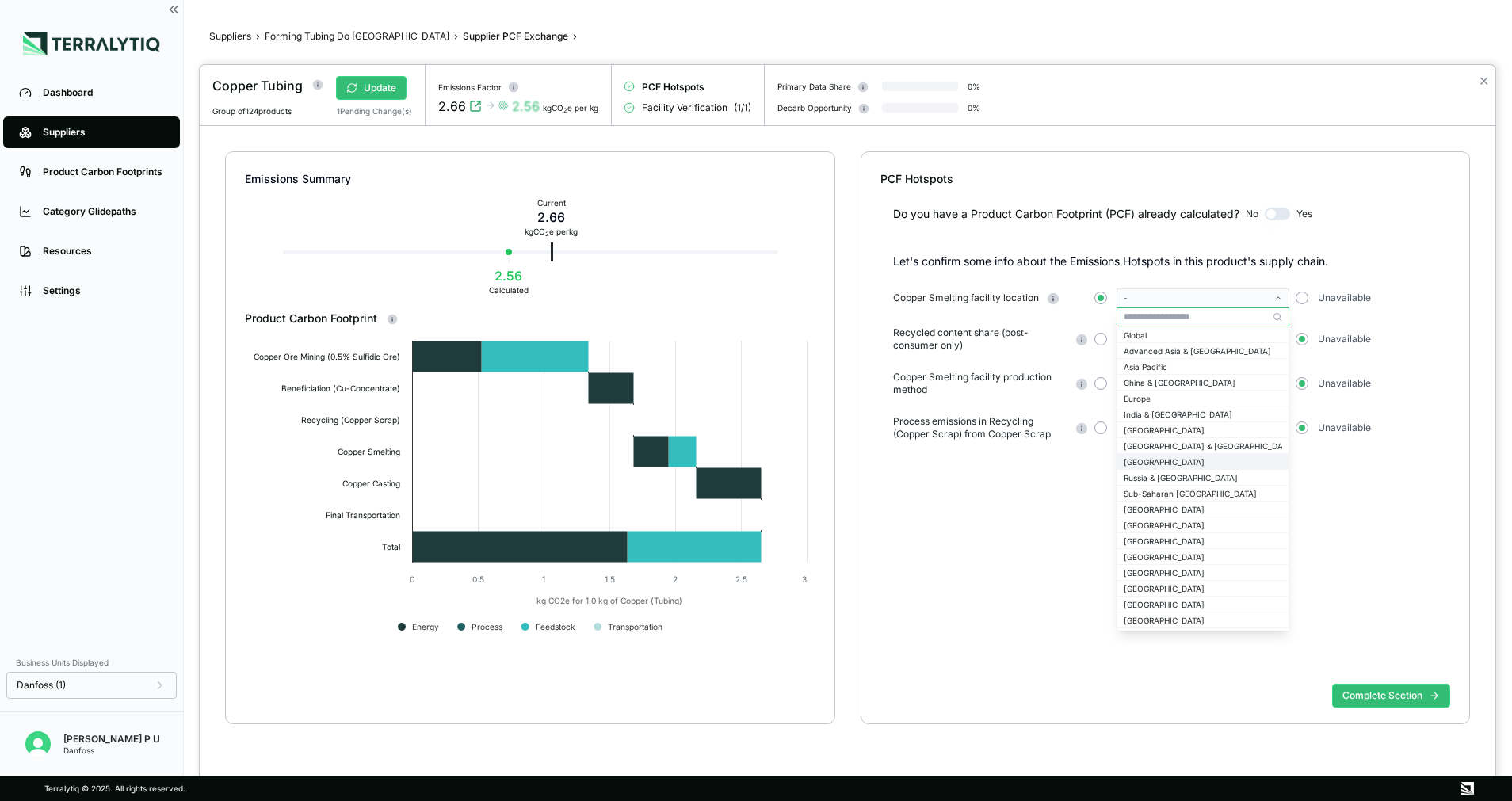
scroll to position [119, 0]
click at [1175, 483] on div "[GEOGRAPHIC_DATA]" at bounding box center [1203, 486] width 158 height 10
